Goal: Participate in discussion: Engage in conversation with other users on a specific topic

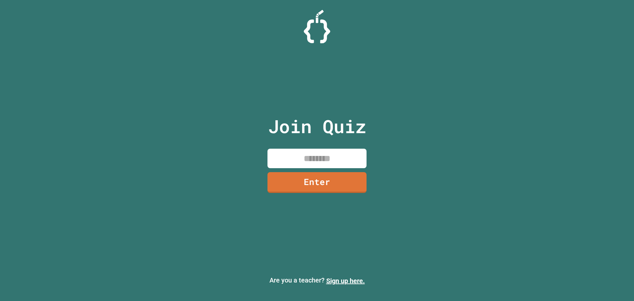
click at [328, 159] on input at bounding box center [317, 158] width 99 height 19
click at [335, 179] on link "Enter" at bounding box center [317, 182] width 93 height 22
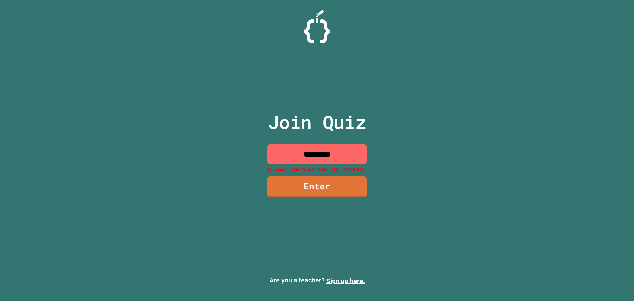
click at [311, 159] on input "********" at bounding box center [317, 153] width 99 height 19
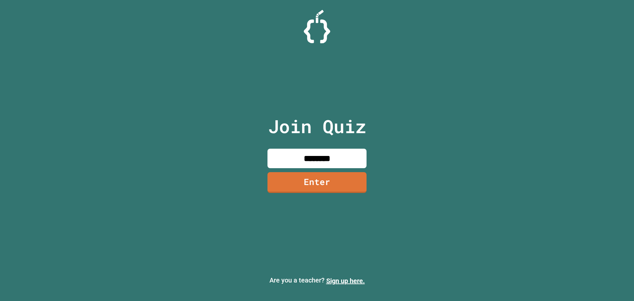
click at [326, 159] on input "********" at bounding box center [317, 158] width 99 height 19
type input "********"
click at [319, 183] on link "Enter" at bounding box center [317, 181] width 100 height 21
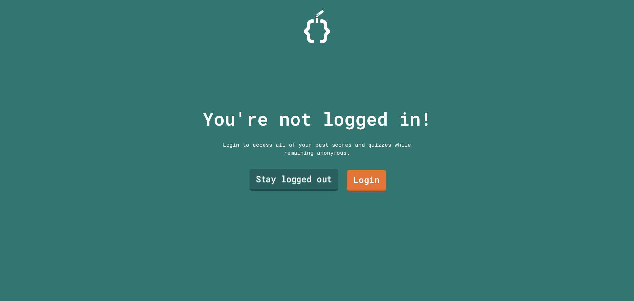
click at [316, 184] on link "Stay logged out" at bounding box center [293, 180] width 89 height 22
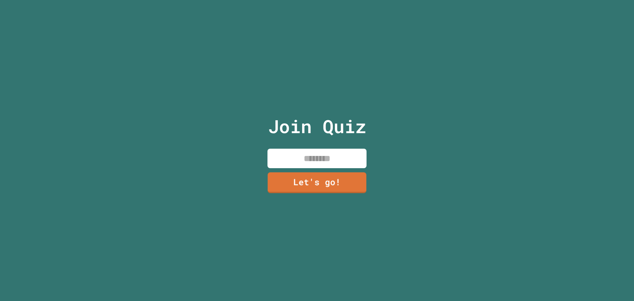
click at [323, 158] on input at bounding box center [317, 158] width 99 height 19
type input "**"
click at [327, 171] on link "Let's go!" at bounding box center [317, 181] width 100 height 21
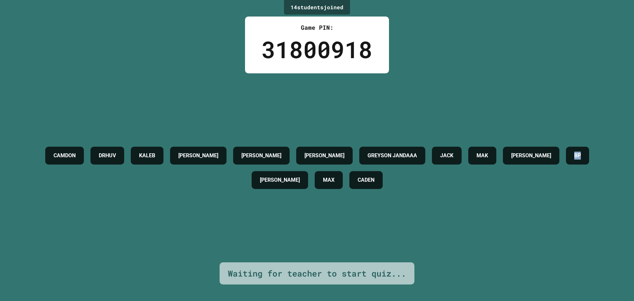
drag, startPoint x: 261, startPoint y: 178, endPoint x: 276, endPoint y: 181, distance: 15.2
click at [566, 164] on div "BP" at bounding box center [577, 156] width 23 height 18
click at [300, 179] on h4 "[PERSON_NAME]" at bounding box center [280, 180] width 40 height 8
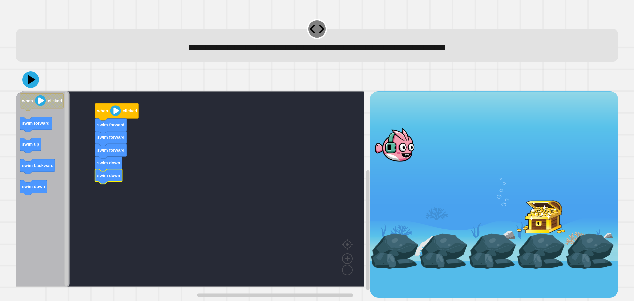
click at [38, 80] on button at bounding box center [30, 79] width 17 height 17
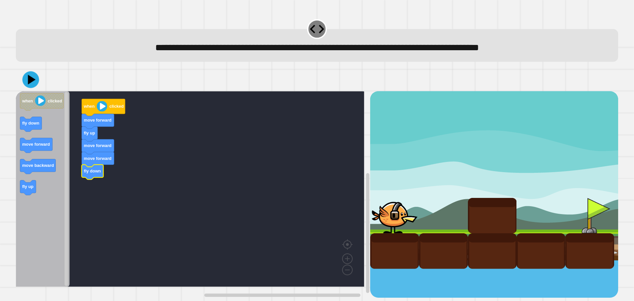
click at [27, 76] on icon at bounding box center [30, 79] width 17 height 17
click at [31, 85] on icon at bounding box center [31, 80] width 20 height 20
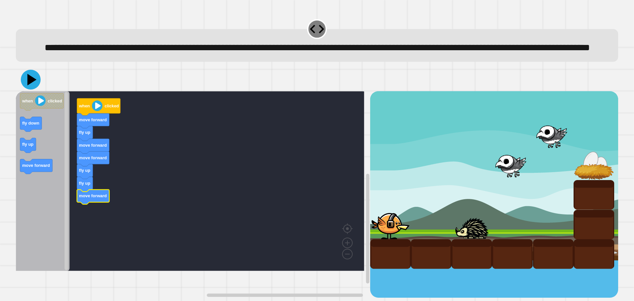
click at [32, 90] on icon at bounding box center [31, 80] width 20 height 20
click at [22, 88] on div at bounding box center [317, 79] width 602 height 23
click at [27, 88] on icon at bounding box center [30, 79] width 17 height 17
click at [29, 86] on icon at bounding box center [31, 80] width 9 height 12
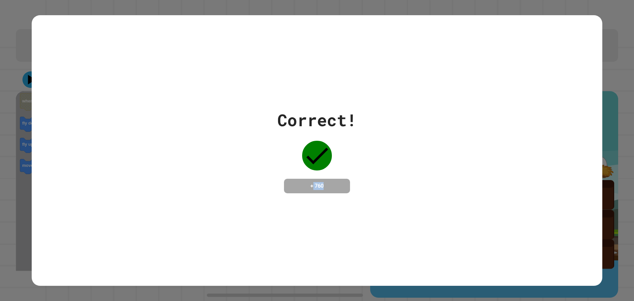
drag, startPoint x: 334, startPoint y: 184, endPoint x: 307, endPoint y: 185, distance: 27.4
click at [307, 185] on h4 "+ 760" at bounding box center [317, 186] width 53 height 8
click at [326, 189] on h4 "+ 760" at bounding box center [317, 186] width 53 height 8
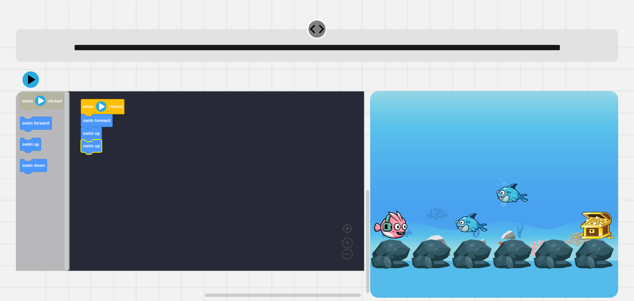
click at [43, 167] on icon "Blockly Workspace" at bounding box center [43, 181] width 54 height 180
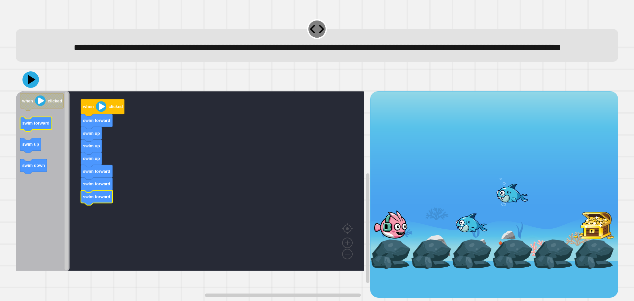
click at [39, 132] on icon "Blockly Workspace" at bounding box center [36, 124] width 32 height 15
click at [104, 112] on image "Blockly Workspace" at bounding box center [101, 106] width 11 height 11
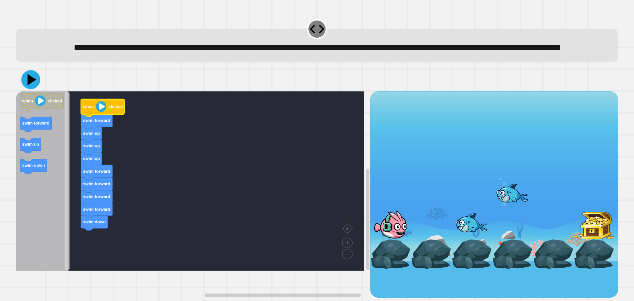
click at [25, 89] on icon at bounding box center [30, 79] width 19 height 19
click at [31, 86] on icon at bounding box center [31, 80] width 9 height 12
click at [104, 112] on image "Blockly Workspace" at bounding box center [101, 106] width 11 height 11
click at [28, 90] on icon at bounding box center [31, 80] width 20 height 20
click at [102, 112] on image "Blockly Workspace" at bounding box center [101, 106] width 11 height 11
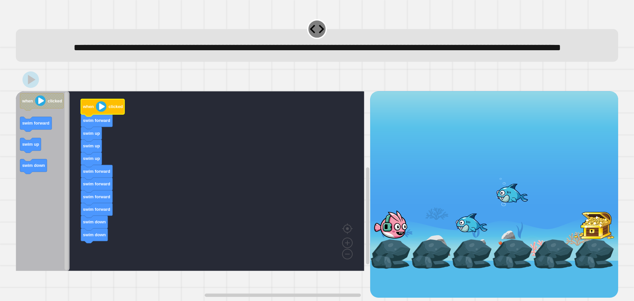
click at [104, 112] on image "Blockly Workspace" at bounding box center [101, 106] width 11 height 11
click at [25, 88] on icon at bounding box center [30, 79] width 17 height 17
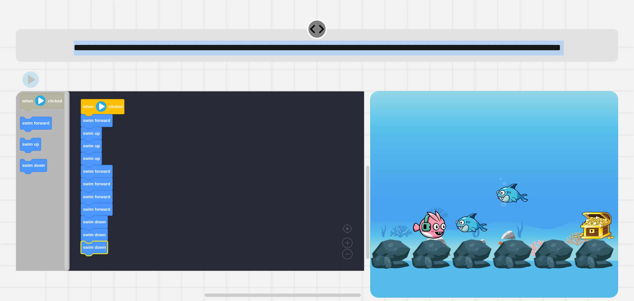
drag, startPoint x: 17, startPoint y: 242, endPoint x: 80, endPoint y: 200, distance: 74.8
click at [80, 202] on div "**********" at bounding box center [317, 150] width 634 height 301
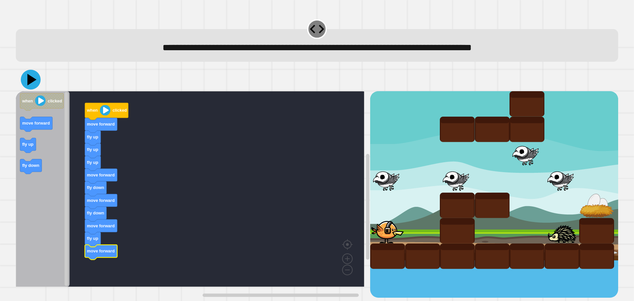
click at [25, 79] on icon at bounding box center [31, 80] width 20 height 20
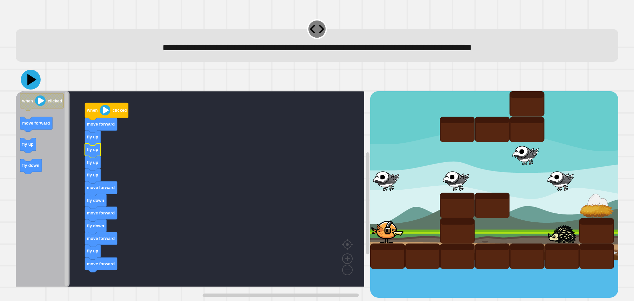
click at [32, 85] on icon at bounding box center [31, 80] width 20 height 20
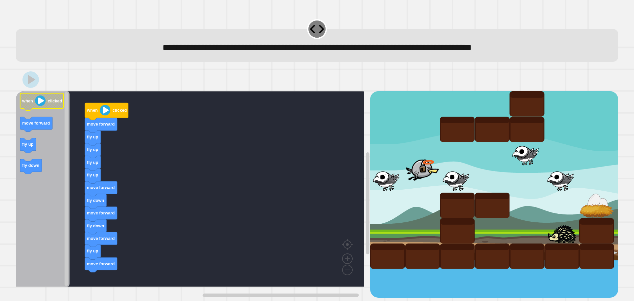
click at [100, 144] on div "when clicked move forward fly up fly up fly up fly up move forward fly down mov…" at bounding box center [193, 194] width 354 height 206
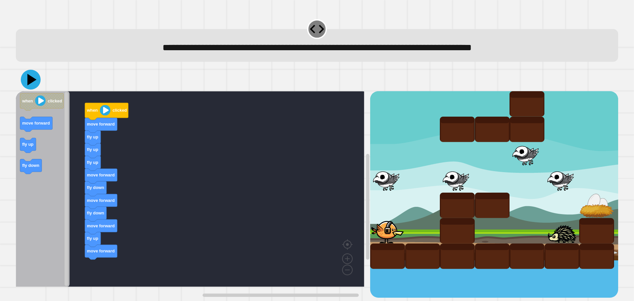
click at [30, 82] on icon at bounding box center [31, 80] width 9 height 12
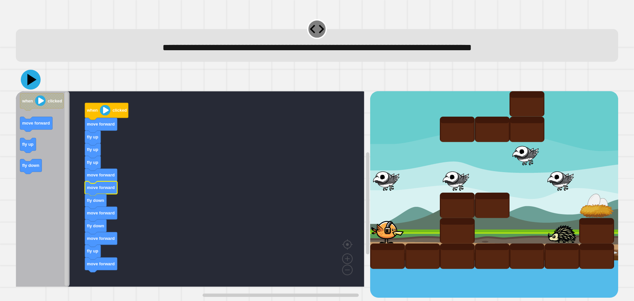
click at [29, 87] on icon at bounding box center [31, 80] width 20 height 20
click at [36, 81] on icon at bounding box center [30, 79] width 17 height 17
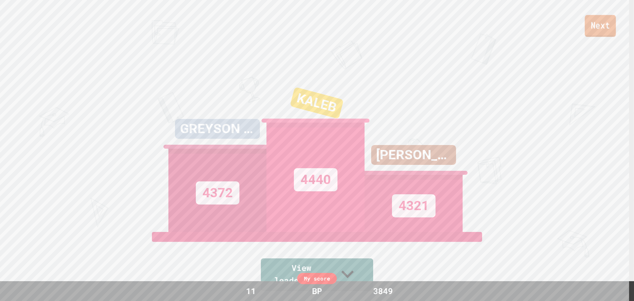
click at [593, 30] on link "Next" at bounding box center [600, 26] width 31 height 22
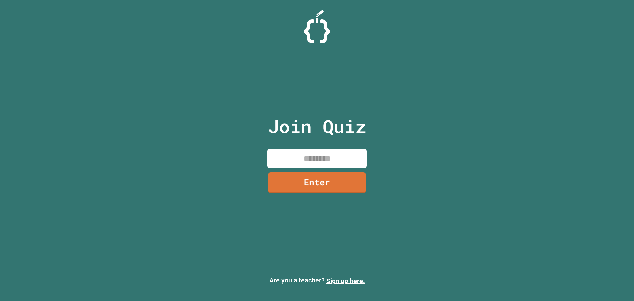
click at [322, 158] on input at bounding box center [317, 158] width 99 height 19
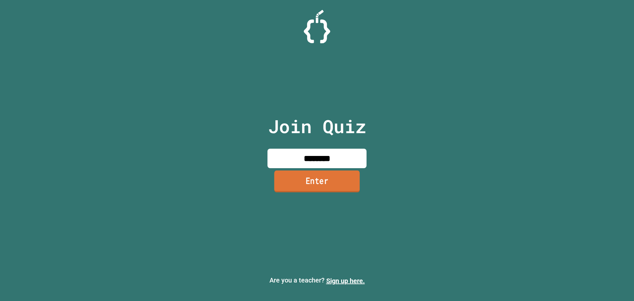
click at [328, 180] on link "Enter" at bounding box center [317, 181] width 86 height 22
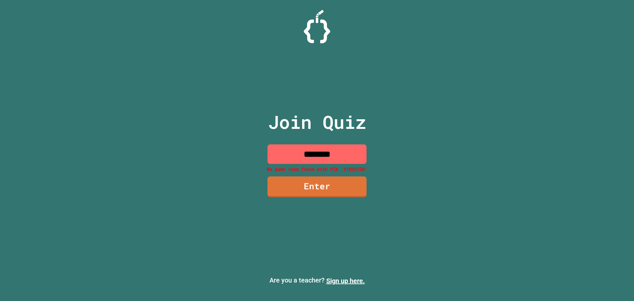
click at [315, 153] on input "********" at bounding box center [317, 153] width 99 height 19
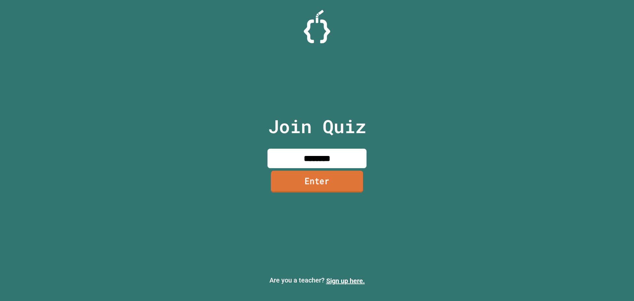
type input "********"
click at [347, 185] on link "Enter" at bounding box center [317, 182] width 96 height 22
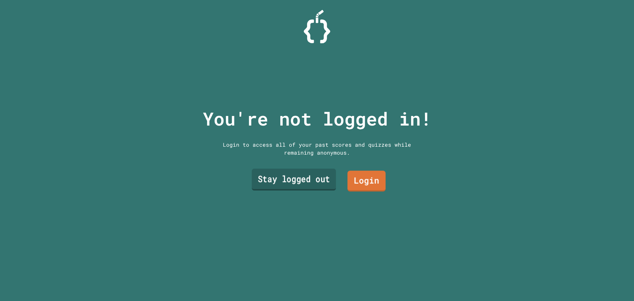
click at [318, 177] on link "Stay logged out" at bounding box center [294, 180] width 84 height 22
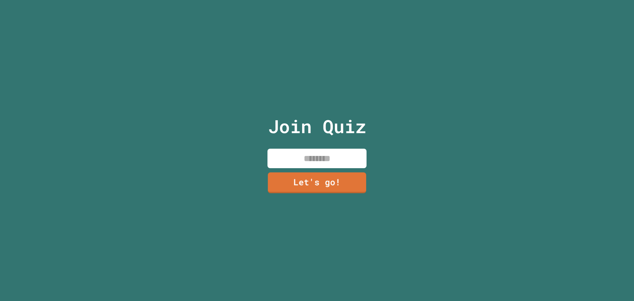
click at [311, 157] on input at bounding box center [317, 158] width 99 height 19
type input "**"
click at [311, 174] on link "Let's go!" at bounding box center [317, 181] width 100 height 21
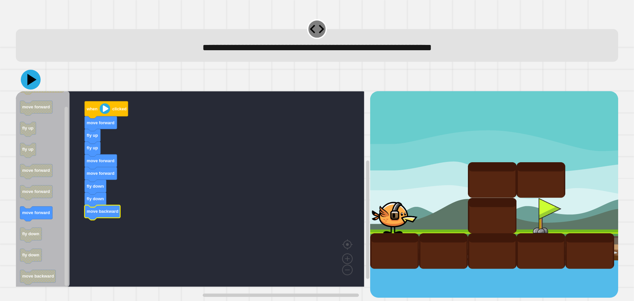
click at [31, 80] on icon at bounding box center [31, 80] width 9 height 12
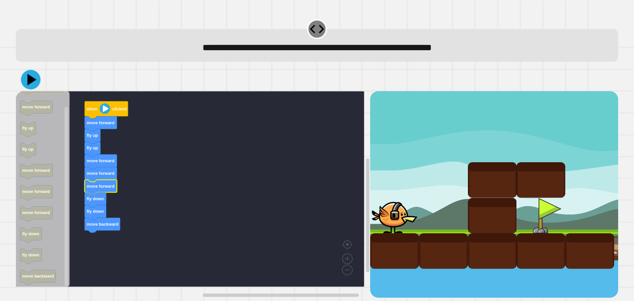
click at [30, 83] on icon at bounding box center [31, 80] width 9 height 12
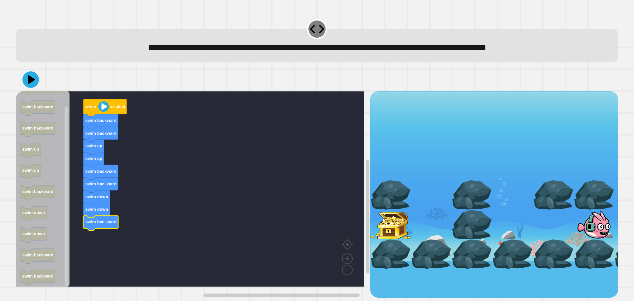
click at [26, 82] on icon at bounding box center [30, 79] width 17 height 17
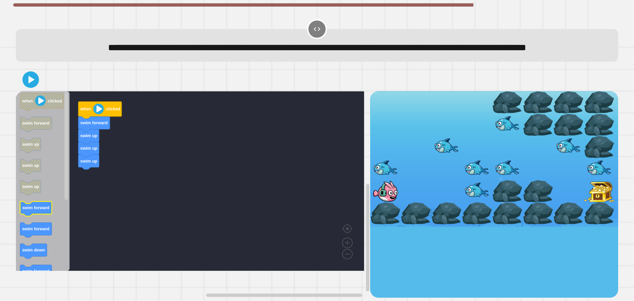
click at [40, 210] on text "swim forward" at bounding box center [35, 207] width 27 height 5
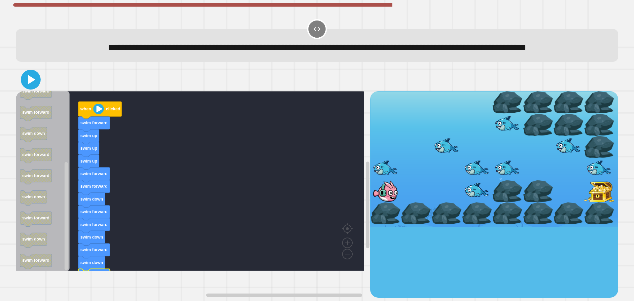
click at [32, 88] on icon at bounding box center [31, 80] width 16 height 16
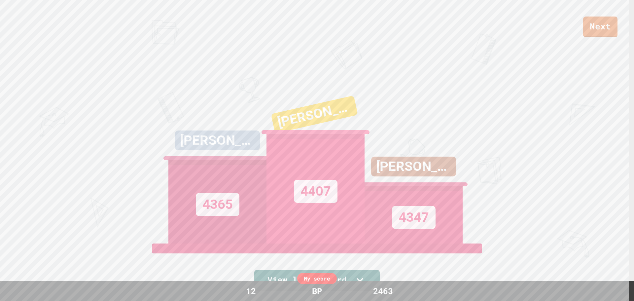
click at [615, 33] on link "Next" at bounding box center [600, 27] width 34 height 21
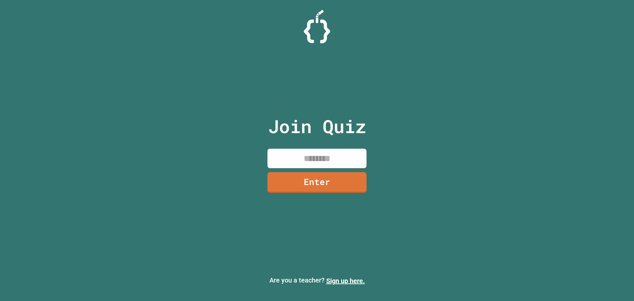
click at [340, 156] on input at bounding box center [317, 158] width 99 height 19
type input "********"
click at [334, 186] on link "Enter" at bounding box center [317, 182] width 99 height 22
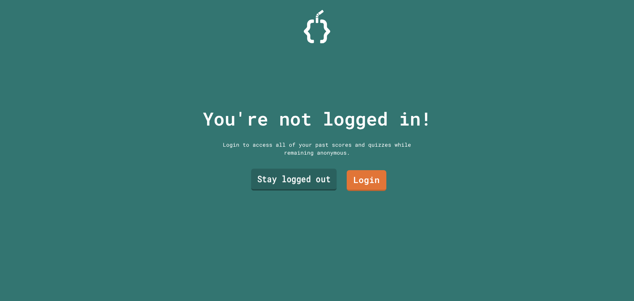
click at [284, 174] on link "Stay logged out" at bounding box center [294, 180] width 86 height 22
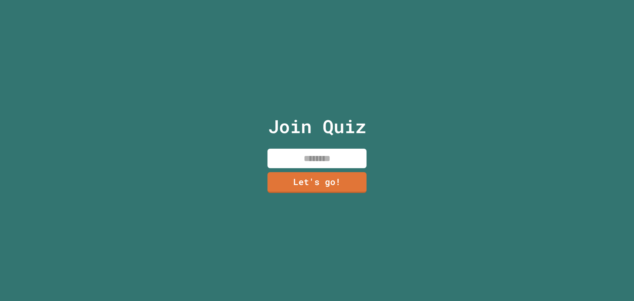
click at [307, 150] on input at bounding box center [317, 158] width 99 height 19
type input "**"
click at [345, 175] on link "Let's go!" at bounding box center [317, 182] width 93 height 22
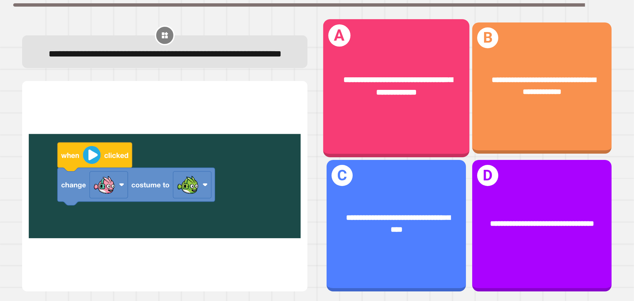
click at [437, 103] on div "**********" at bounding box center [396, 86] width 146 height 57
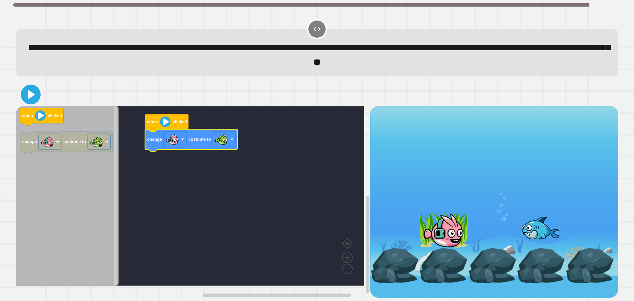
click at [32, 101] on icon at bounding box center [31, 95] width 16 height 16
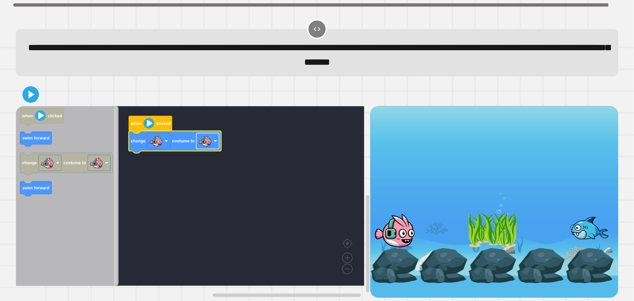
click at [207, 146] on image "Blockly Workspace" at bounding box center [205, 140] width 13 height 13
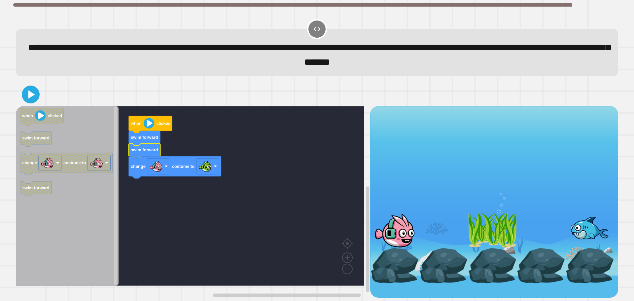
click at [26, 93] on icon at bounding box center [30, 94] width 14 height 14
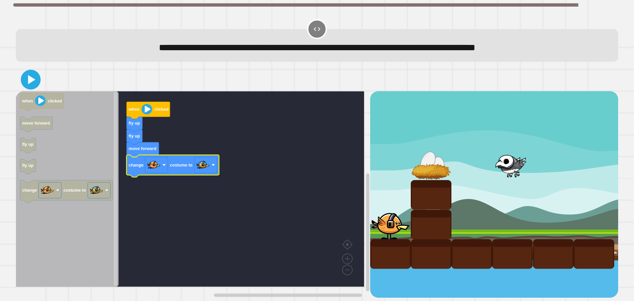
click at [30, 80] on icon at bounding box center [31, 79] width 7 height 9
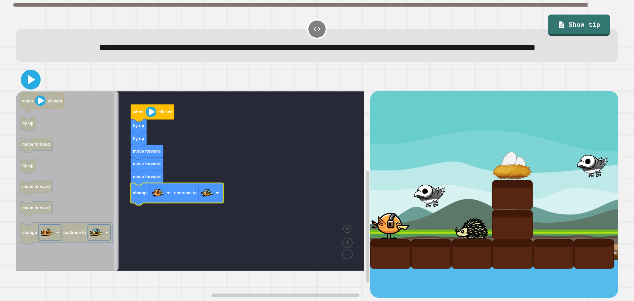
click at [29, 84] on icon at bounding box center [31, 79] width 7 height 9
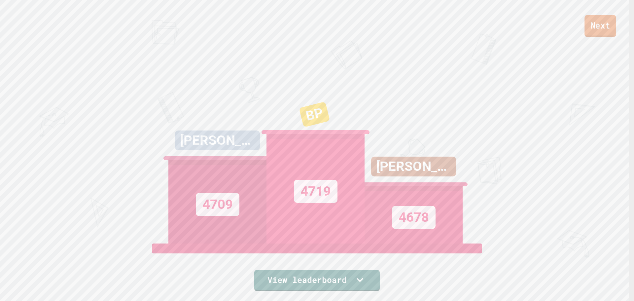
click at [591, 32] on link "Next" at bounding box center [601, 26] width 32 height 22
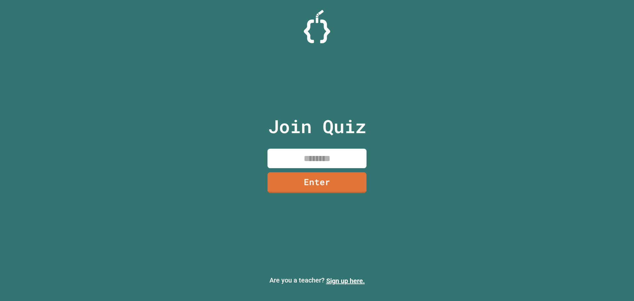
click at [310, 158] on input at bounding box center [317, 158] width 99 height 19
